Goal: Transaction & Acquisition: Purchase product/service

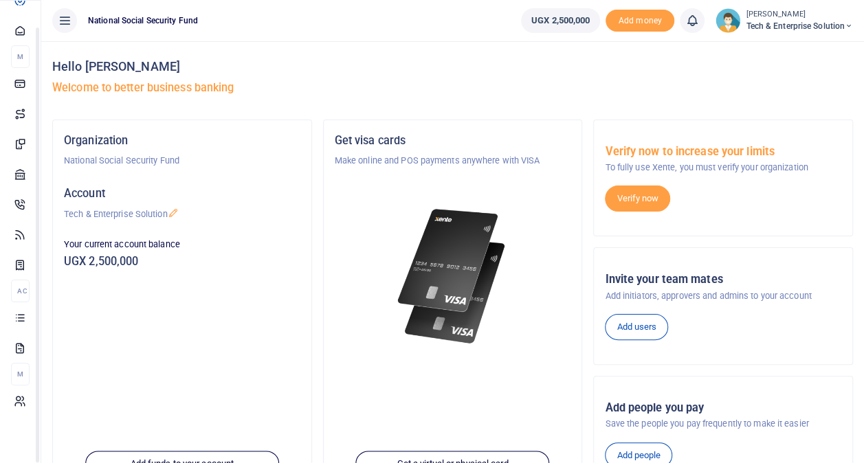
scroll to position [207, 0]
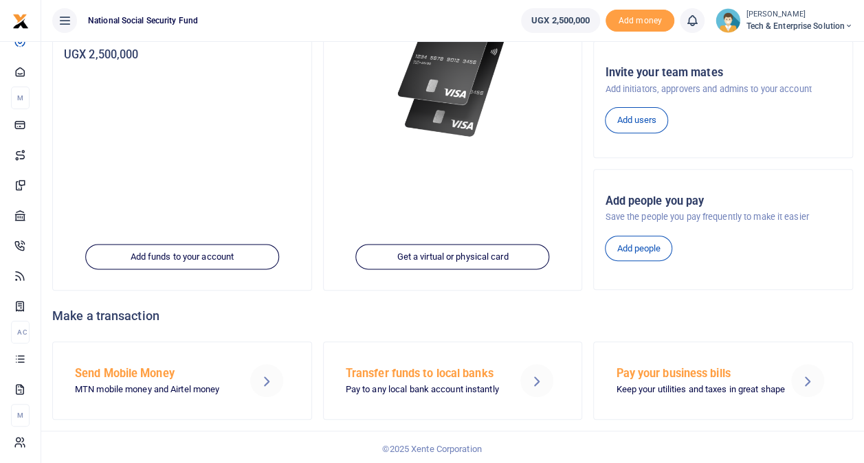
click at [141, 372] on h5 "Send Mobile Money" at bounding box center [154, 374] width 158 height 14
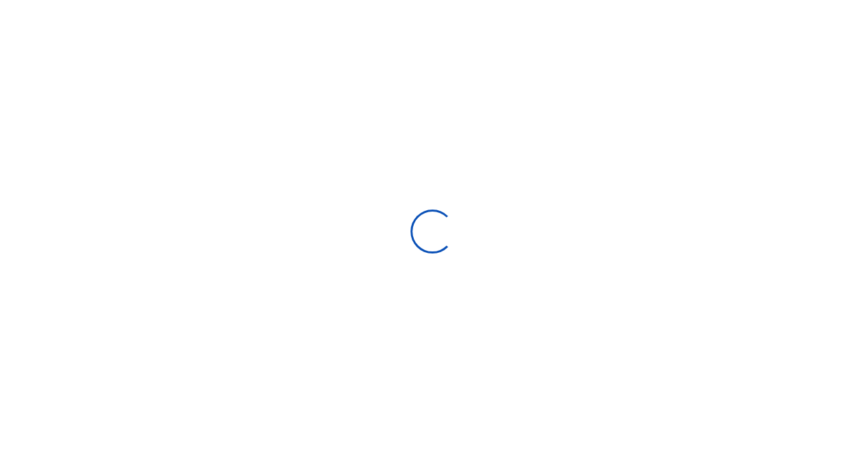
select select "Loading bundles"
select select
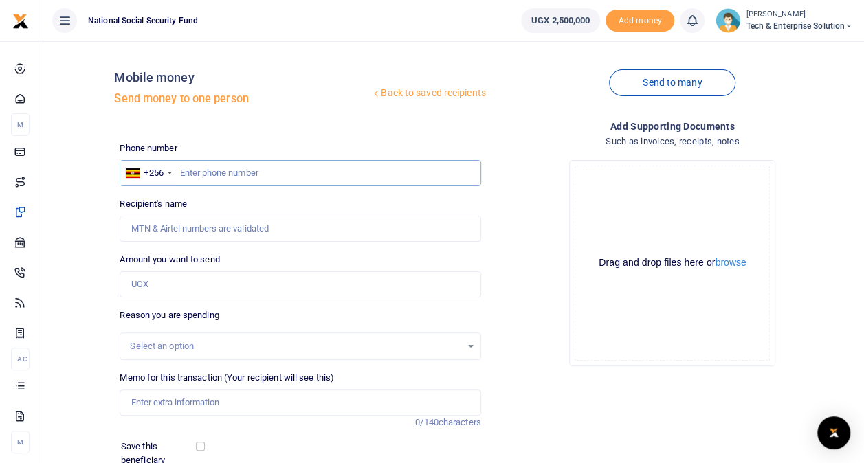
click at [224, 177] on input "text" at bounding box center [300, 173] width 361 height 26
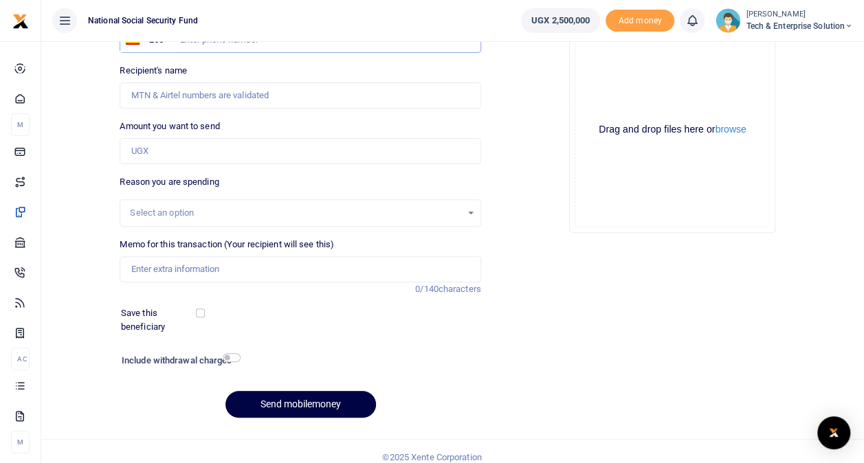
scroll to position [144, 0]
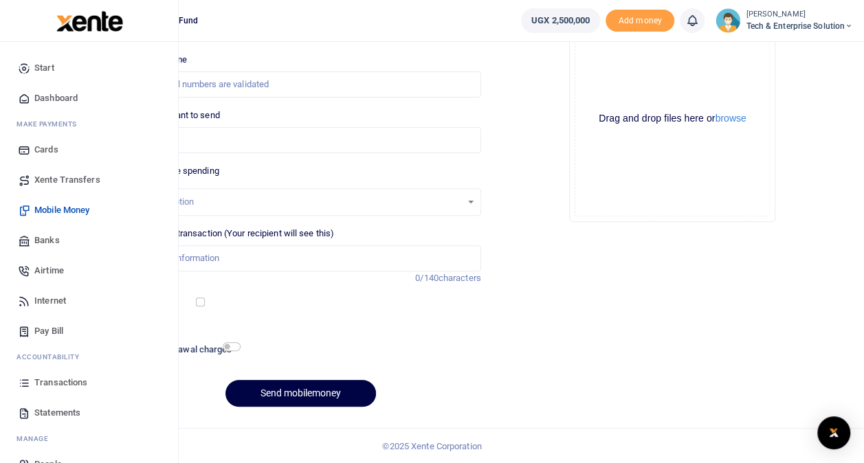
click at [66, 385] on span "Transactions" at bounding box center [60, 383] width 53 height 14
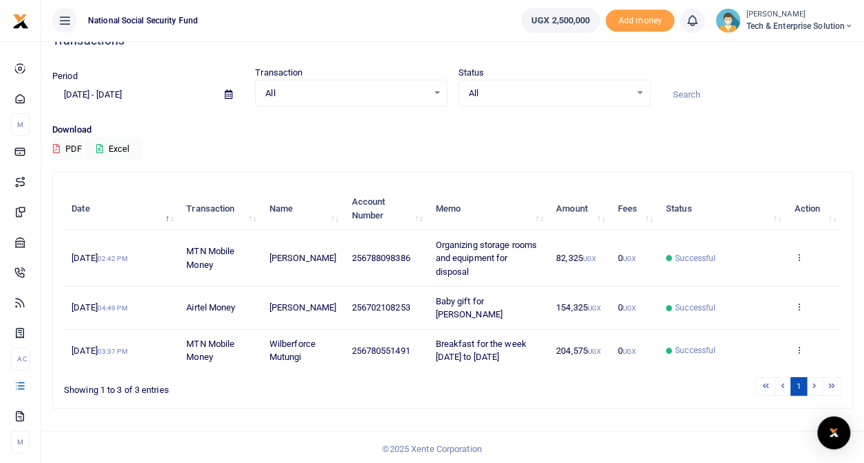
scroll to position [27, 0]
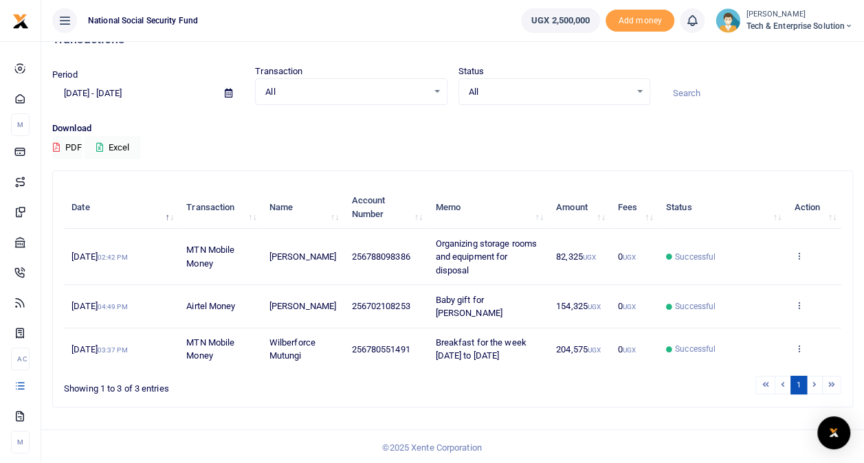
click at [128, 346] on small "03:37 PM" at bounding box center [113, 350] width 30 height 8
click at [801, 348] on icon at bounding box center [798, 349] width 9 height 10
click at [756, 293] on link "View details" at bounding box center [748, 295] width 109 height 19
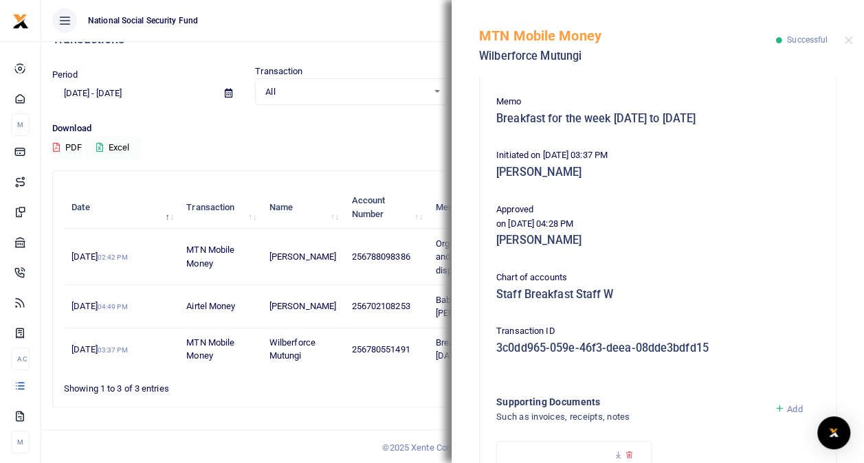
scroll to position [0, 0]
